Goal: Find contact information: Find contact information

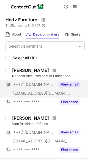
click at [69, 83] on button "View email" at bounding box center [69, 84] width 22 height 5
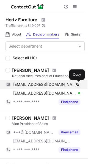
click at [77, 85] on span at bounding box center [77, 84] width 4 height 4
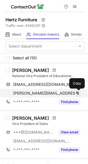
click at [78, 93] on span at bounding box center [77, 93] width 4 height 4
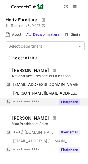
click at [67, 103] on button "Find phone" at bounding box center [69, 101] width 22 height 5
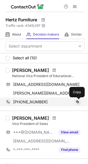
click at [78, 102] on span at bounding box center [77, 102] width 4 height 4
